Goal: Check status: Check status

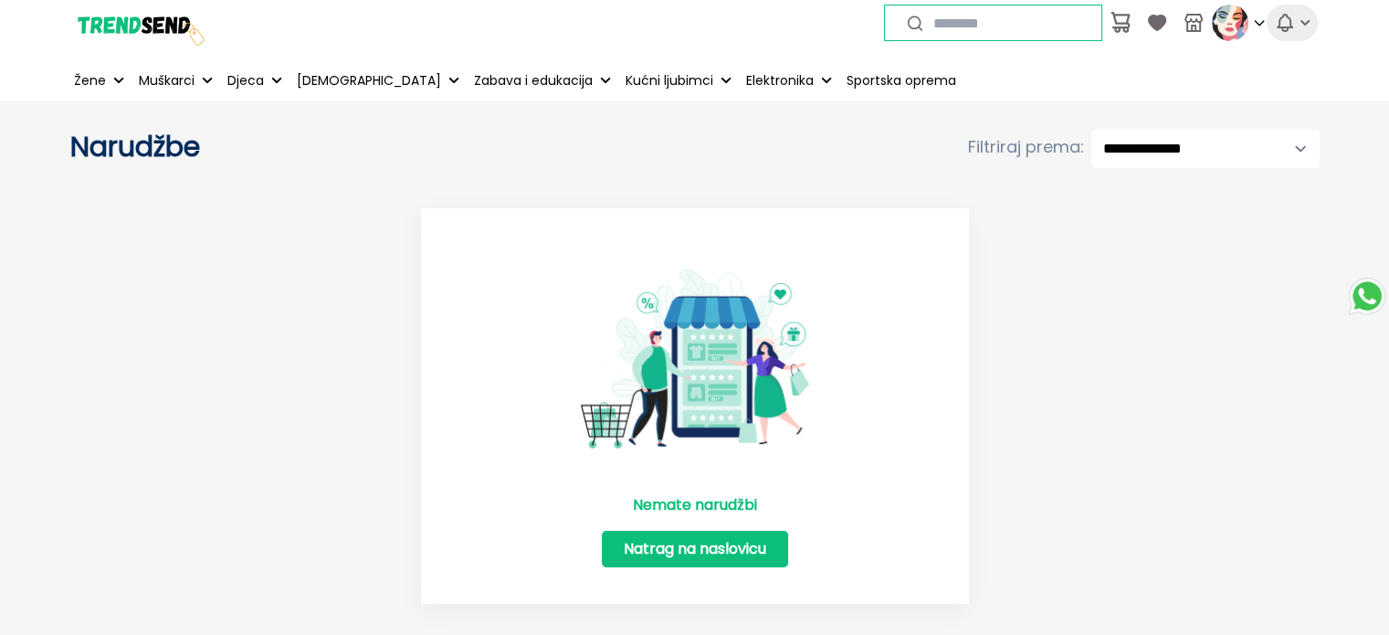
click at [1280, 26] on icon "button" at bounding box center [1285, 23] width 15 height 16
